Goal: Navigation & Orientation: Find specific page/section

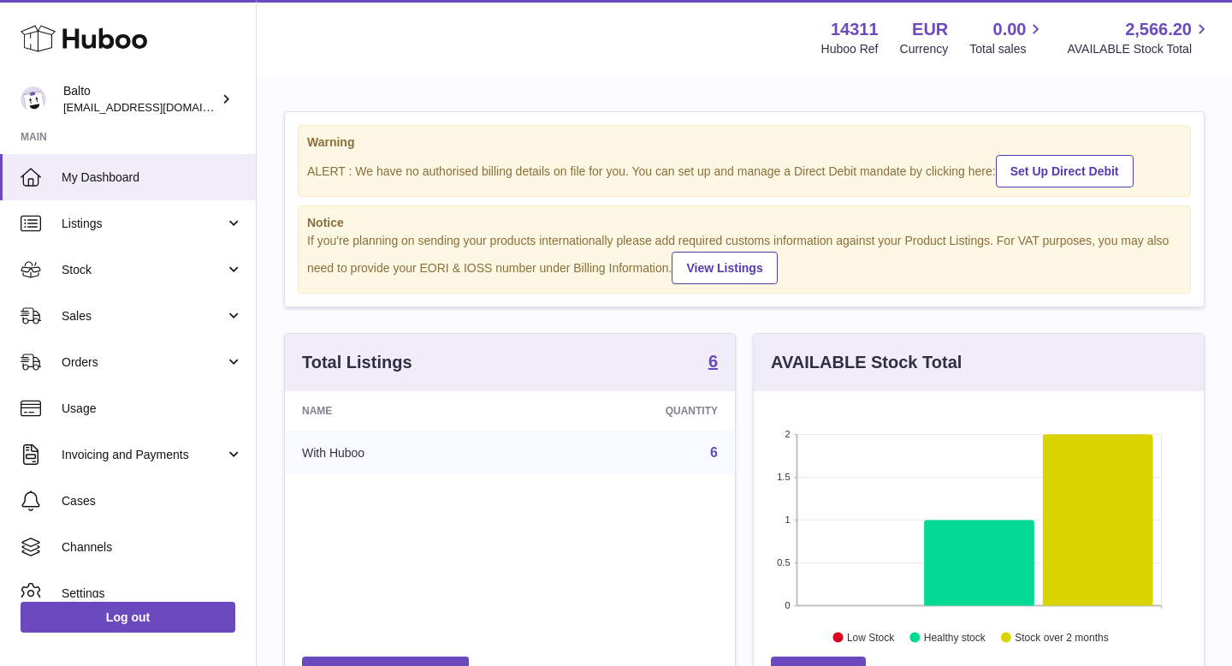
scroll to position [267, 450]
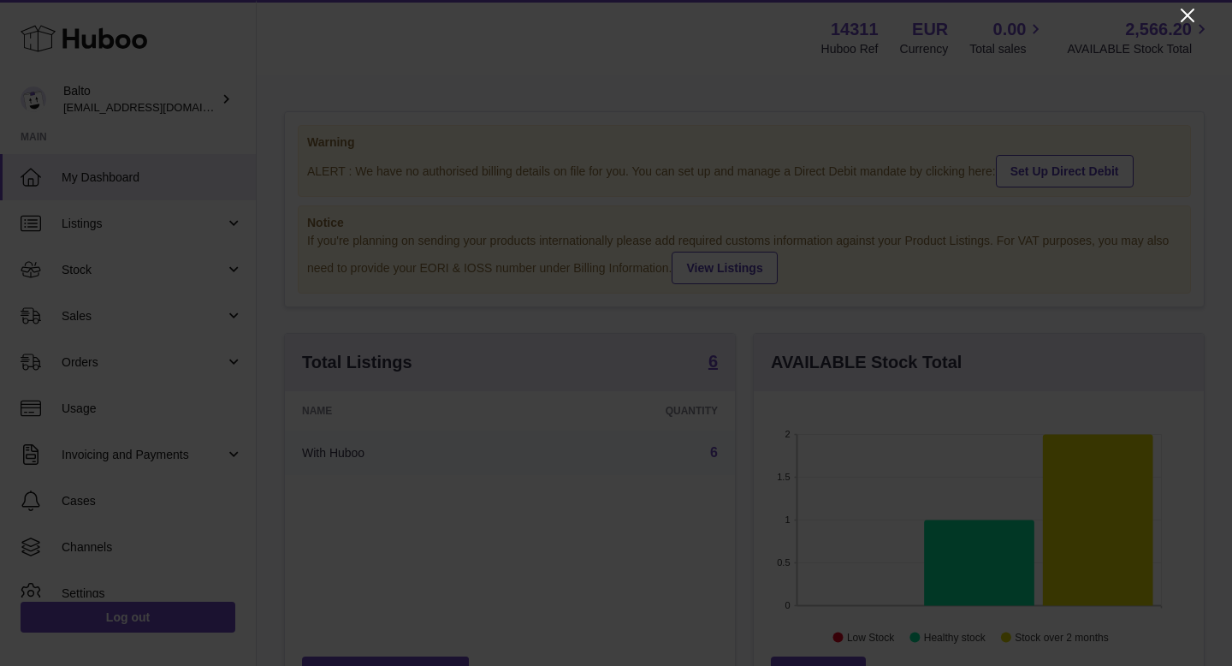
click at [1186, 14] on icon "Close" at bounding box center [1188, 16] width 14 height 14
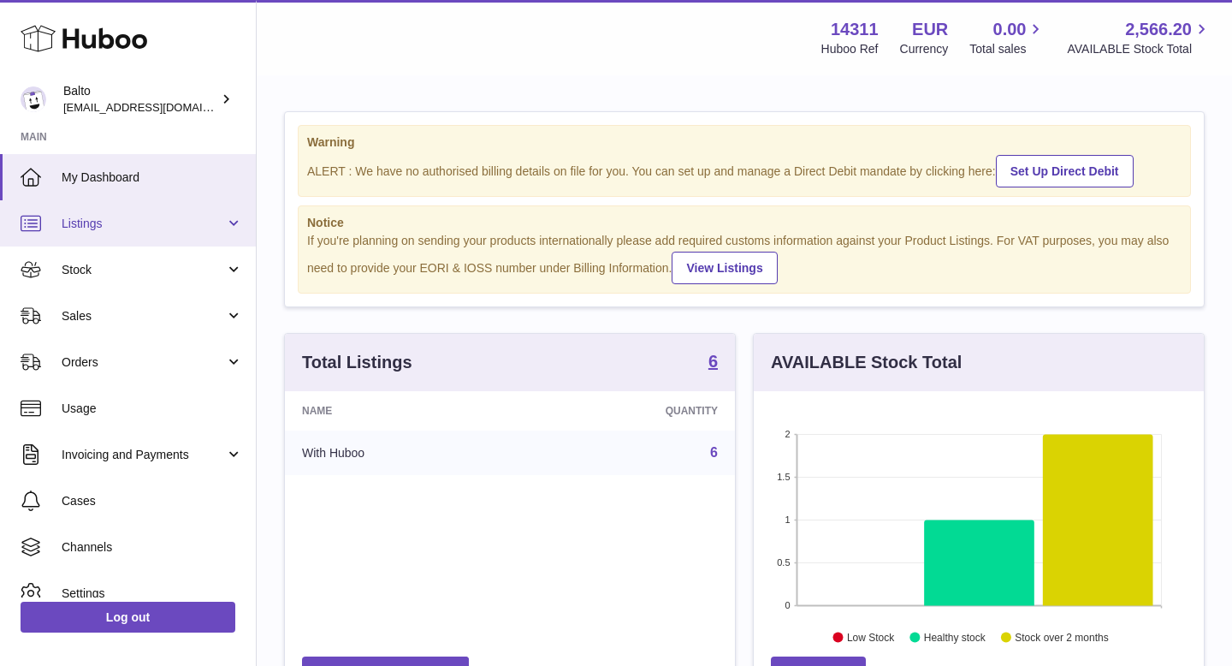
click at [116, 218] on span "Listings" at bounding box center [143, 224] width 163 height 16
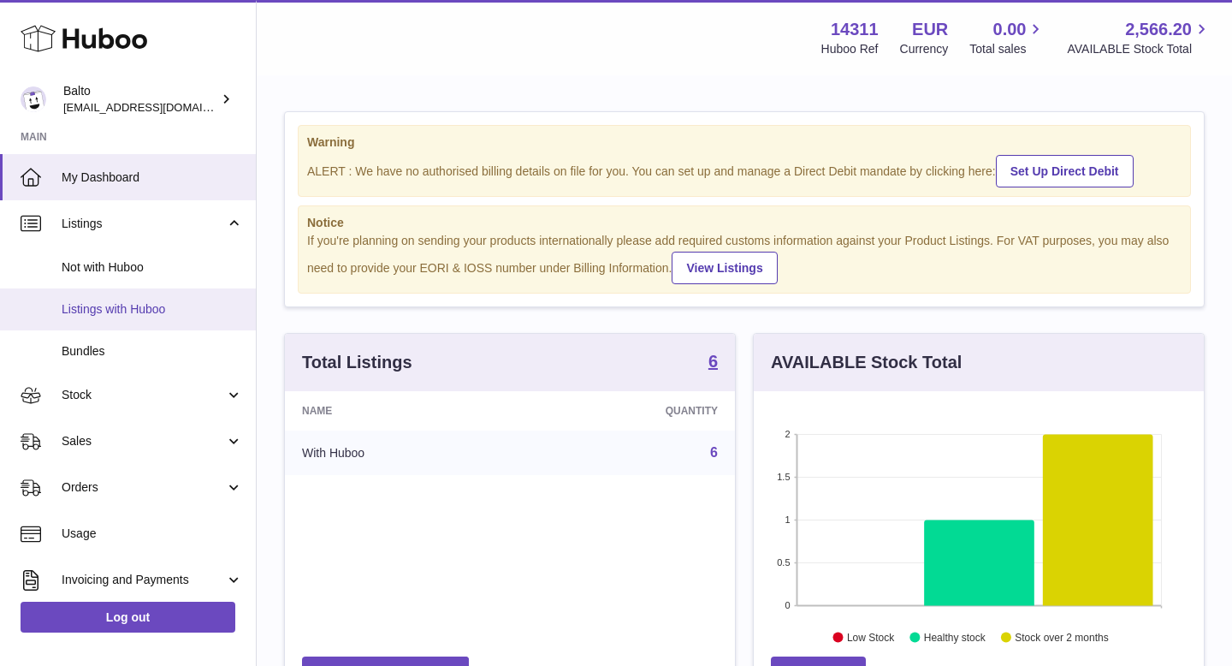
click at [126, 320] on link "Listings with Huboo" at bounding box center [128, 309] width 256 height 42
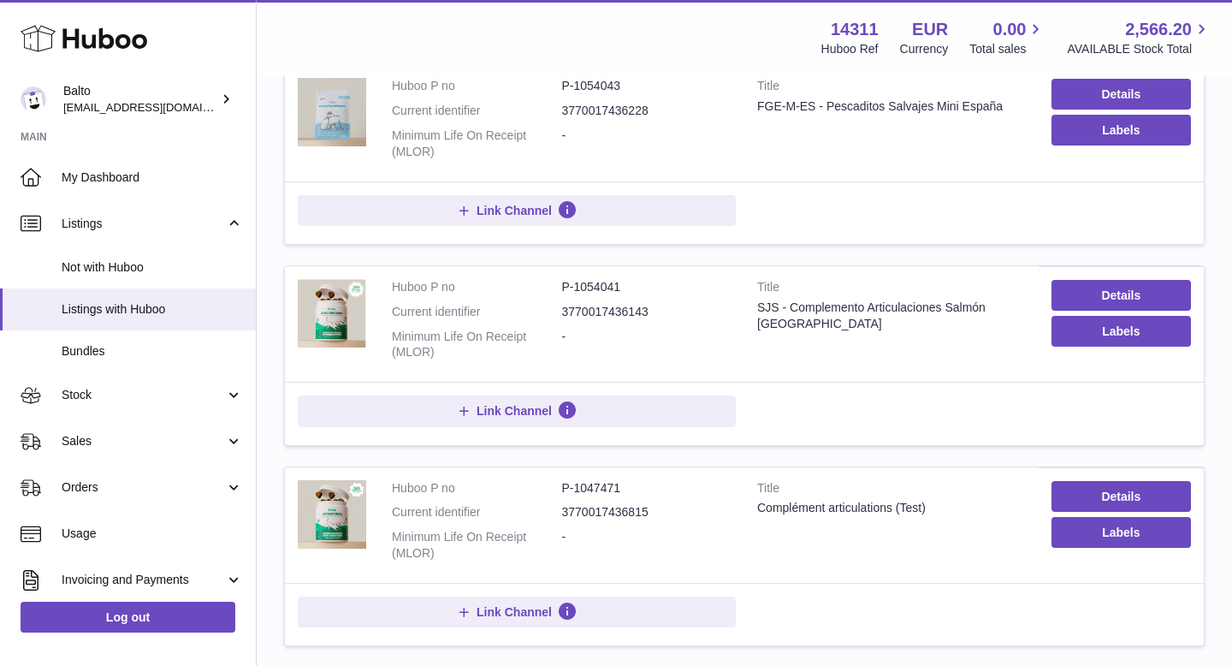
scroll to position [476, 0]
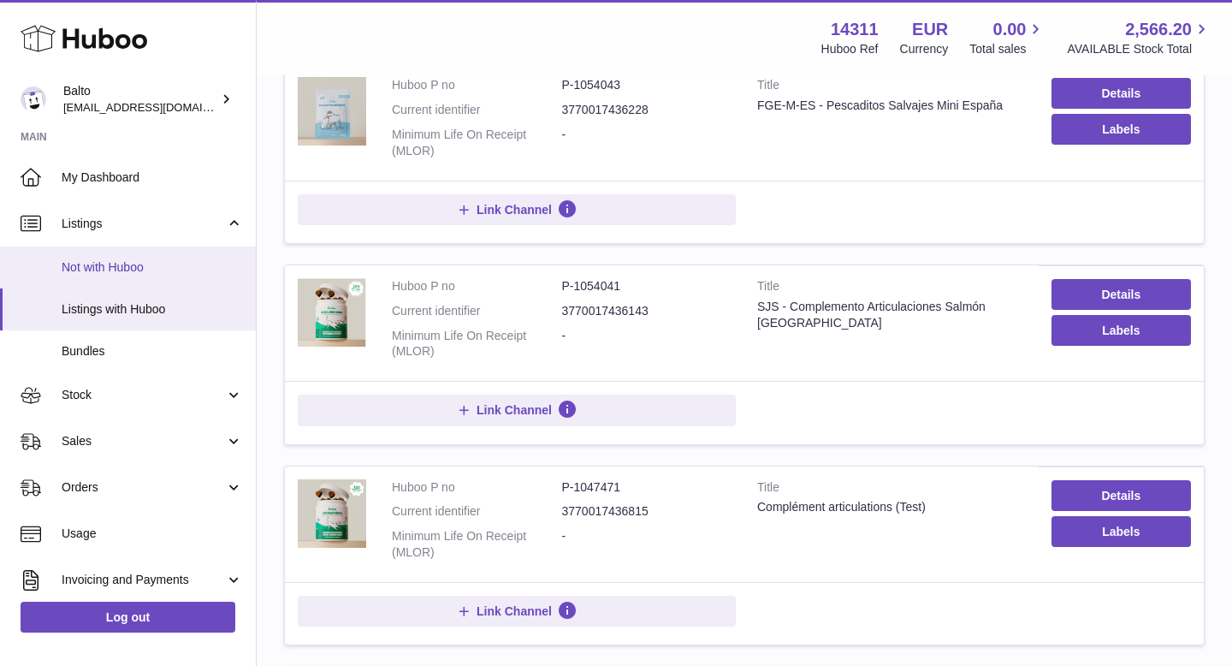
click at [186, 267] on span "Not with Huboo" at bounding box center [152, 267] width 181 height 16
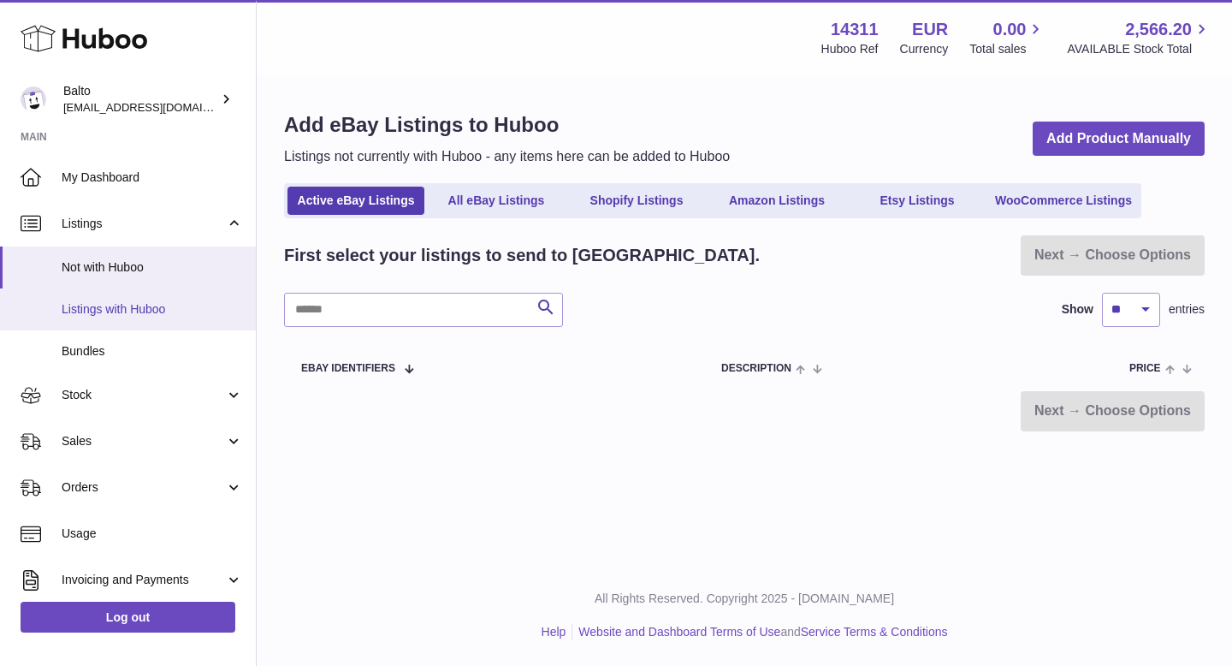
click at [143, 312] on span "Listings with Huboo" at bounding box center [152, 309] width 181 height 16
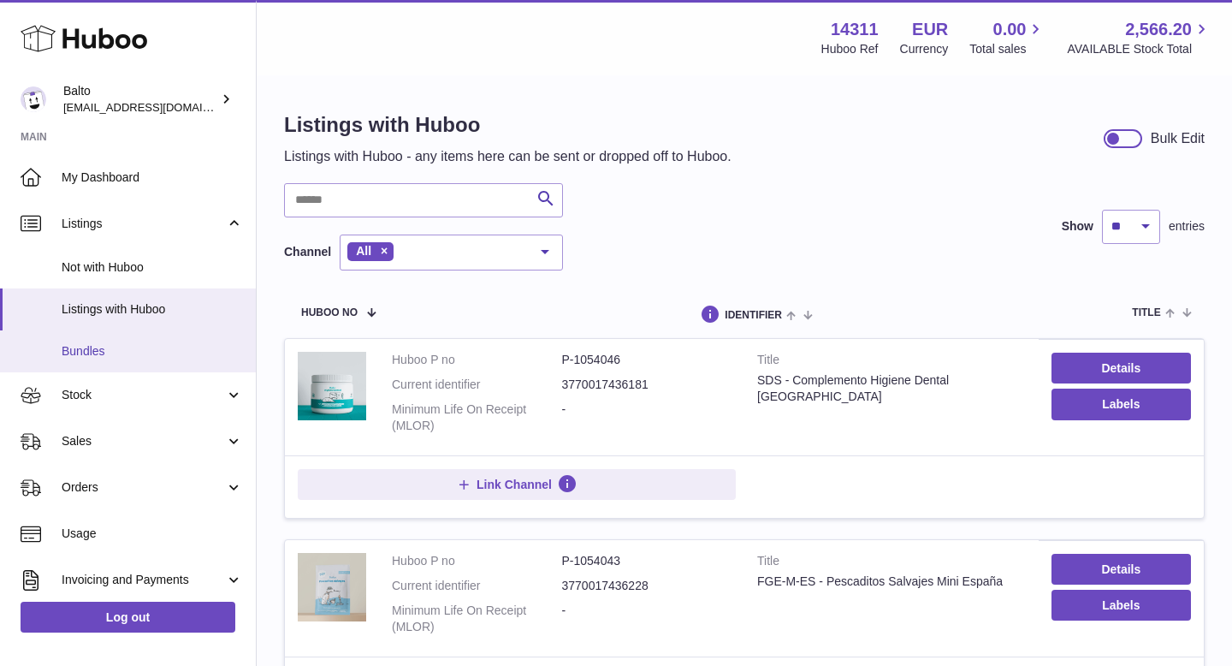
click at [139, 353] on span "Bundles" at bounding box center [152, 351] width 181 height 16
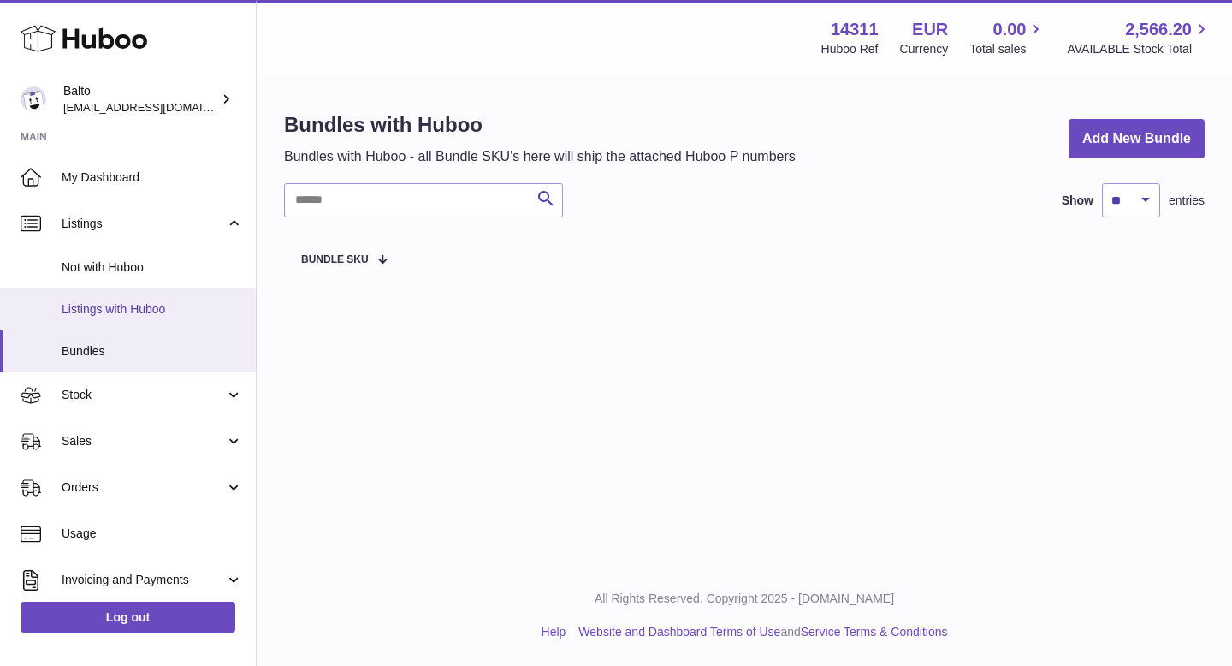
click at [158, 296] on link "Listings with Huboo" at bounding box center [128, 309] width 256 height 42
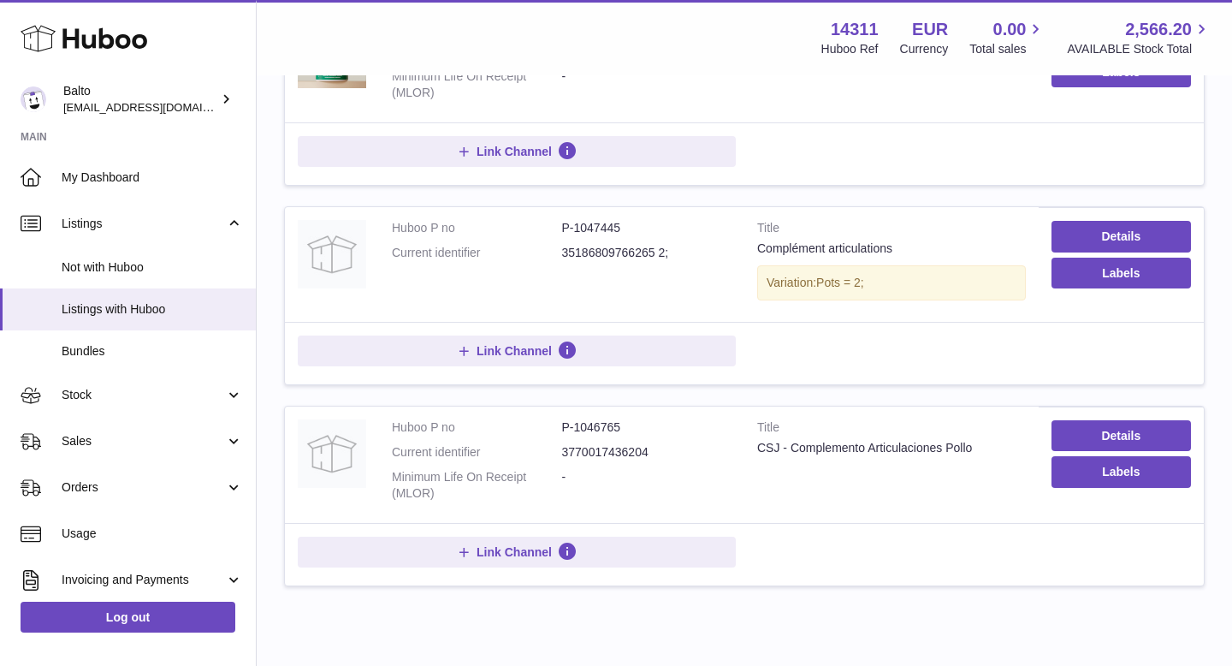
scroll to position [940, 0]
